Goal: Task Accomplishment & Management: Manage account settings

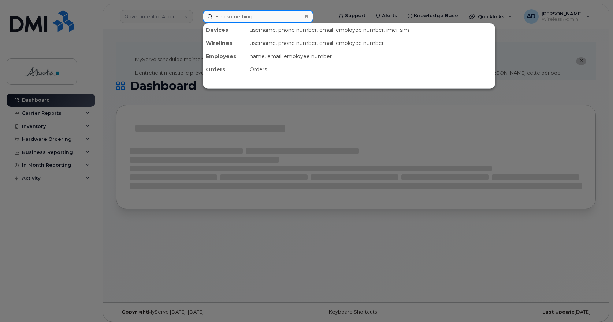
click at [246, 15] on input at bounding box center [257, 16] width 111 height 13
paste input "[PERSON_NAME]"
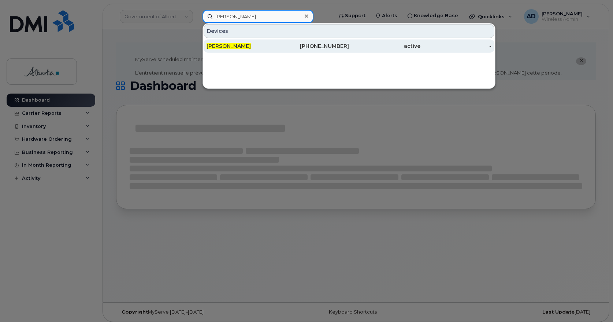
type input "[PERSON_NAME]"
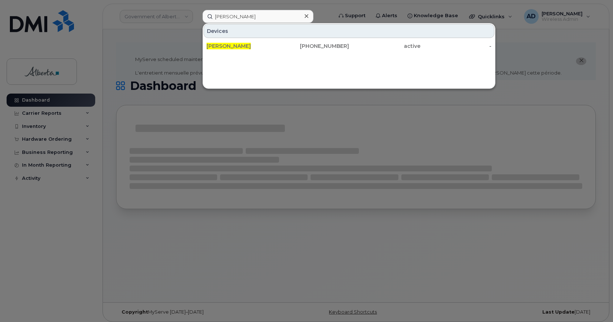
drag, startPoint x: 236, startPoint y: 46, endPoint x: 79, endPoint y: 257, distance: 263.1
click at [236, 45] on span "Aida Quinonez" at bounding box center [228, 46] width 44 height 7
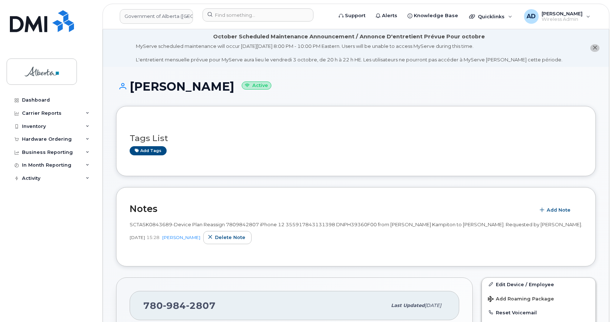
scroll to position [110, 0]
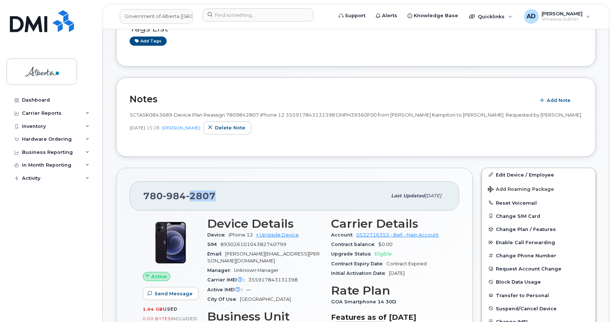
drag, startPoint x: 189, startPoint y: 197, endPoint x: 219, endPoint y: 197, distance: 30.0
click at [215, 198] on div "780 984 2807" at bounding box center [264, 195] width 243 height 15
click at [231, 196] on div "780 984 2807" at bounding box center [264, 195] width 243 height 15
click at [229, 196] on div "780 984 2807" at bounding box center [264, 195] width 243 height 15
drag, startPoint x: 254, startPoint y: 235, endPoint x: 224, endPoint y: 233, distance: 30.1
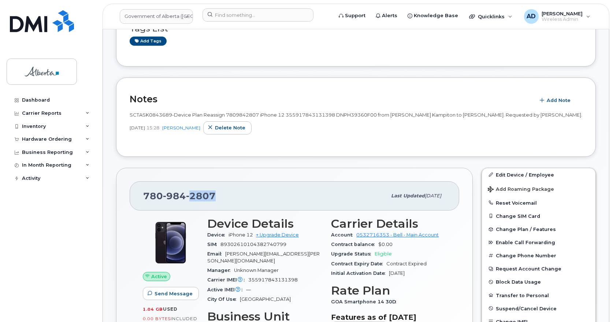
click at [224, 233] on div "Device iPhone 12 + Upgrade Device" at bounding box center [264, 236] width 115 height 10
click at [280, 194] on div "780 984 2807" at bounding box center [264, 195] width 243 height 15
drag, startPoint x: 220, startPoint y: 198, endPoint x: 139, endPoint y: 202, distance: 80.6
click at [139, 202] on div "780 984 2807 Last updated Sep 05, 2025" at bounding box center [294, 196] width 329 height 29
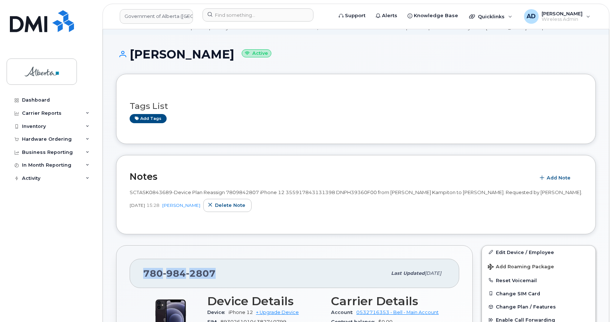
scroll to position [0, 0]
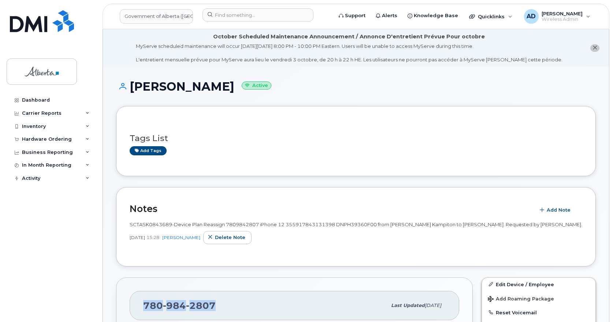
drag, startPoint x: 210, startPoint y: 84, endPoint x: 130, endPoint y: 89, distance: 79.9
click at [130, 89] on h1 "Aida Quinonez Active" at bounding box center [355, 86] width 479 height 13
copy h1 "Aida Quinonez"
click at [231, 18] on input at bounding box center [257, 14] width 111 height 13
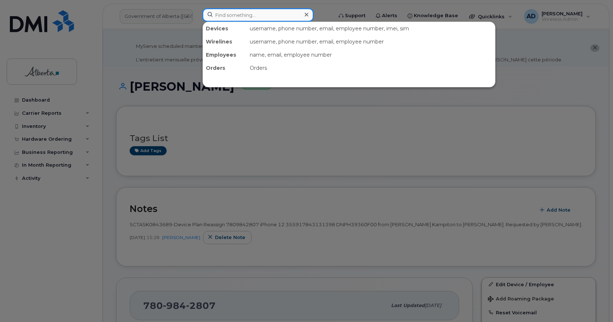
paste input "5874398509"
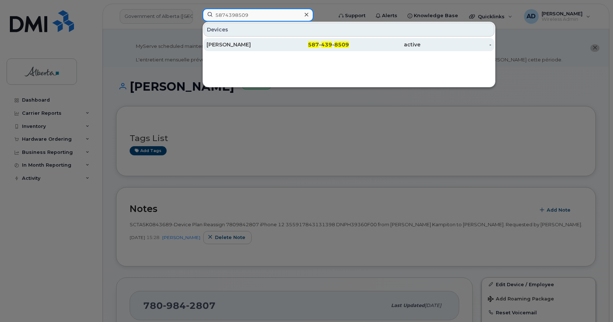
type input "5874398509"
click at [239, 45] on div "[PERSON_NAME]" at bounding box center [241, 44] width 71 height 7
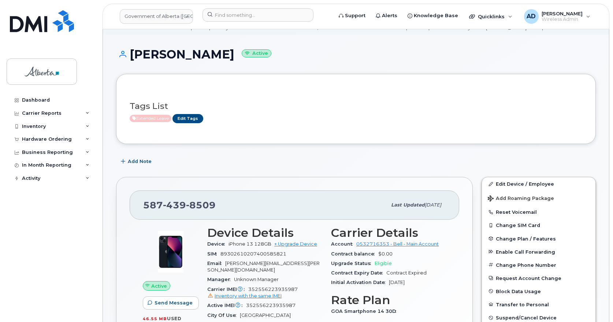
scroll to position [73, 0]
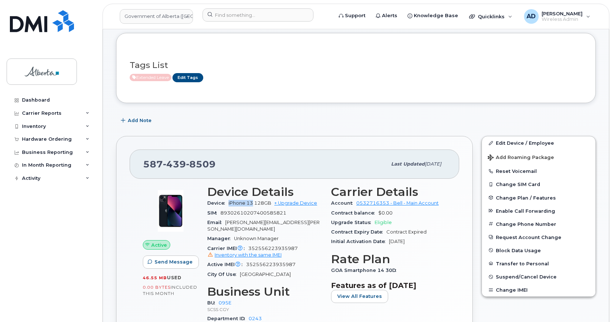
drag, startPoint x: 253, startPoint y: 203, endPoint x: 227, endPoint y: 204, distance: 26.0
click at [227, 204] on div "Device iPhone 13 128GB + Upgrade Device" at bounding box center [264, 204] width 115 height 10
copy span "iPhone 13"
click at [292, 246] on span "352556223935987 Inventory with the same IMEI" at bounding box center [264, 252] width 115 height 13
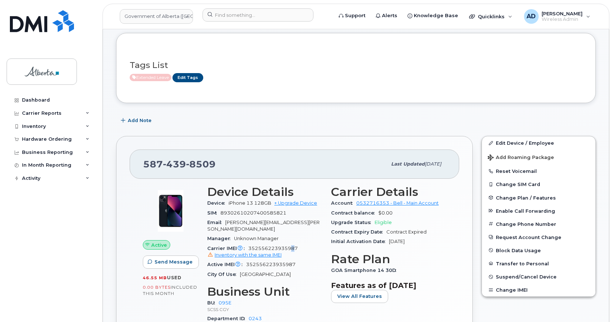
click at [292, 246] on span "352556223935987 Inventory with the same IMEI" at bounding box center [264, 252] width 115 height 13
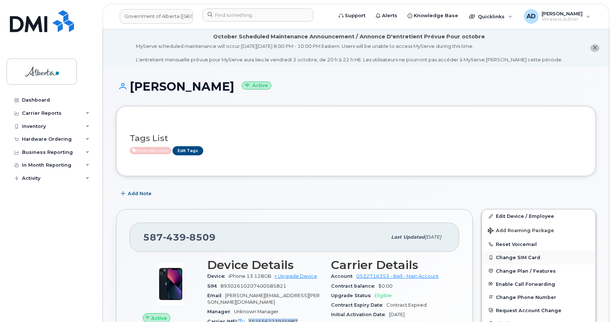
scroll to position [37, 0]
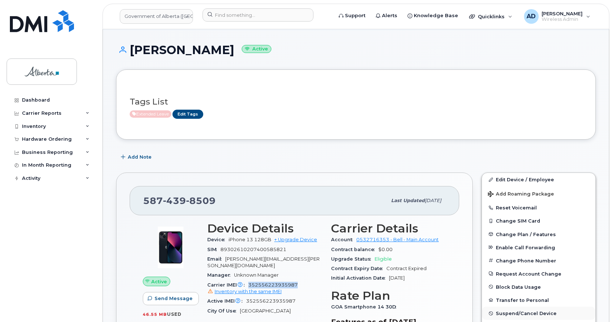
click at [530, 316] on span "Suspend/Cancel Device" at bounding box center [526, 313] width 61 height 5
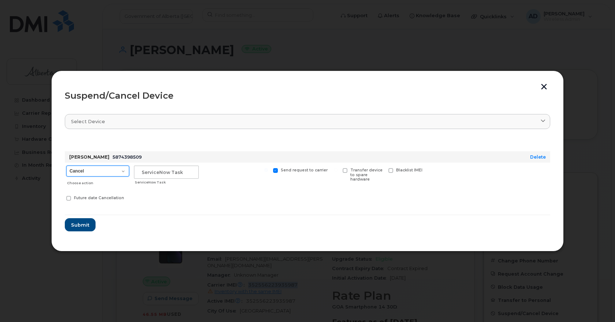
click at [119, 171] on select "Cancel Suspend - Extend Suspension Suspend - Reduced Rate Suspend - Lost Device…" at bounding box center [97, 171] width 63 height 11
select select "[object Object]"
click at [66, 166] on select "Cancel Suspend - Extend Suspension Suspend - Reduced Rate Suspend - Lost Device…" at bounding box center [97, 171] width 63 height 11
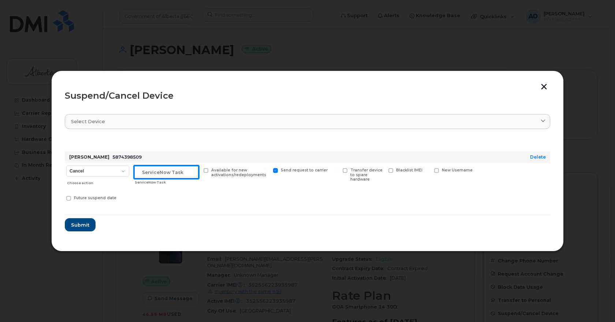
click at [182, 174] on input "text" at bounding box center [166, 172] width 65 height 13
paste input "INC1156157"
type input "INC1156157"
click at [86, 225] on span "Submit" at bounding box center [80, 225] width 18 height 7
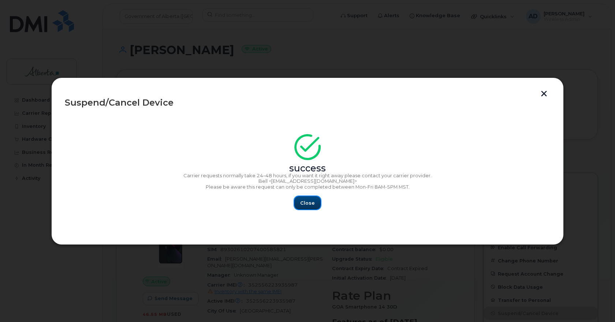
click at [313, 204] on span "Close" at bounding box center [307, 203] width 15 height 7
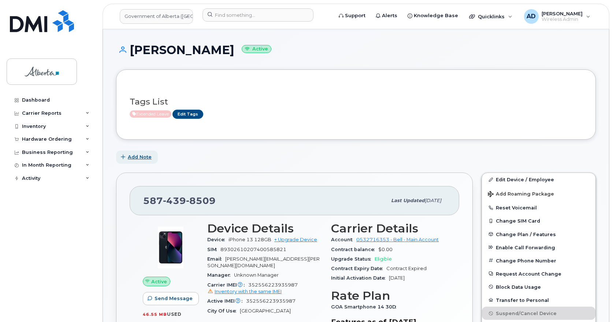
click at [129, 160] on span "Add Note" at bounding box center [140, 157] width 24 height 7
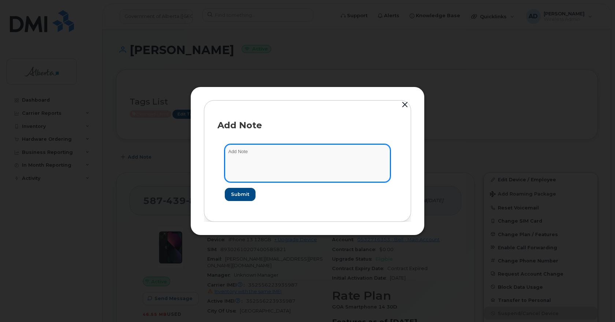
click at [267, 164] on textarea at bounding box center [307, 163] width 165 height 37
paste textarea "INC1156157"
type textarea "Suspended as requested by INC1156157"
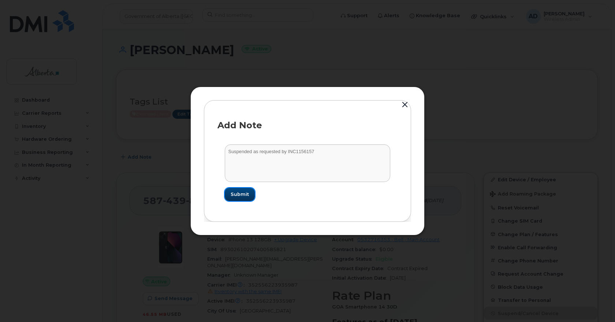
click at [242, 196] on span "Submit" at bounding box center [240, 194] width 18 height 7
